Goal: Find contact information: Find contact information

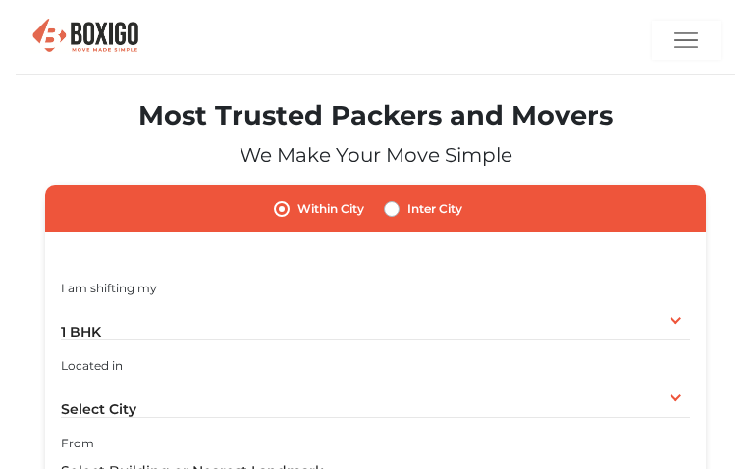
radio input "true"
radio input "false"
type input "PQtLUmfnIeatPs"
type input "ihasibuta67@gmail.com"
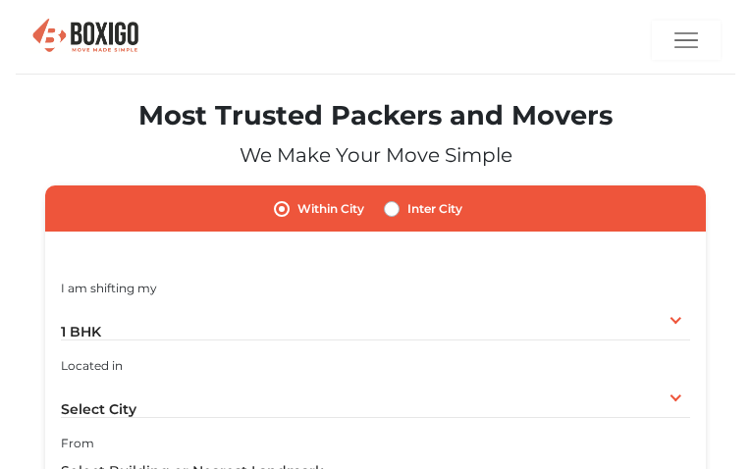
type input "8501616735"
radio input "true"
radio input "false"
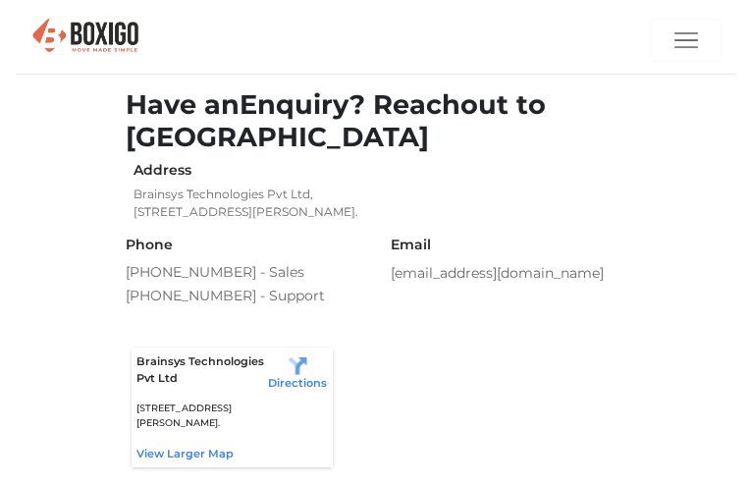
type input "ysHTdaHFZSVz"
type input "[EMAIL_ADDRESS][DOMAIN_NAME]"
type input "3880081816"
radio input "true"
